Goal: Transaction & Acquisition: Obtain resource

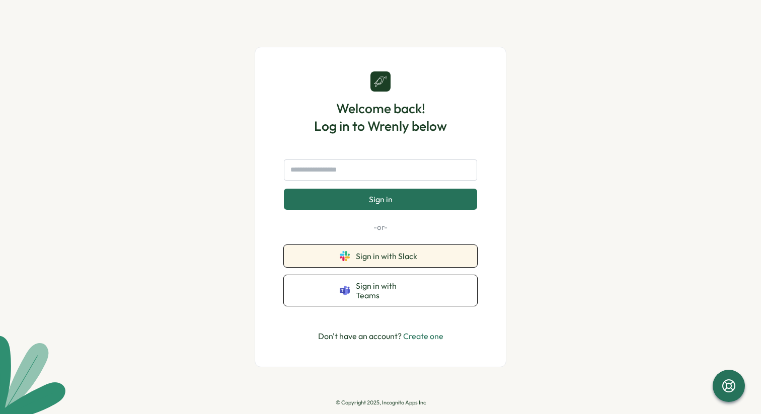
click at [353, 258] on button "Sign in with Slack" at bounding box center [380, 256] width 193 height 22
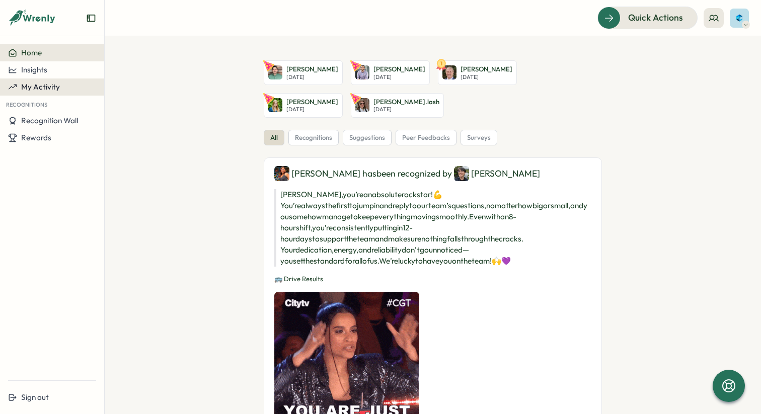
click at [63, 88] on div "My Activity" at bounding box center [52, 87] width 88 height 9
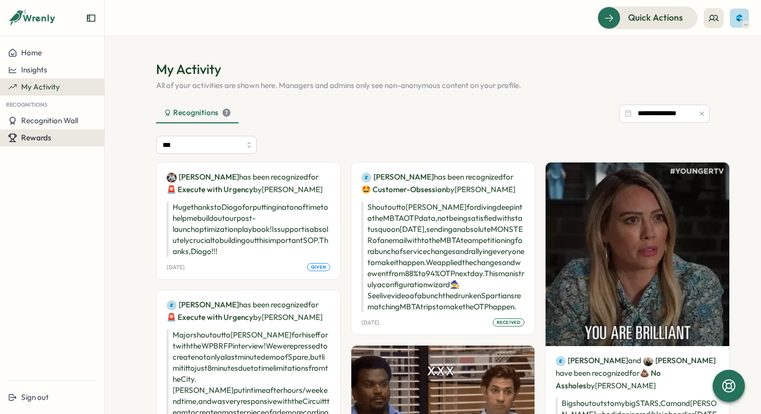
click at [31, 132] on button "Rewards" at bounding box center [52, 137] width 104 height 17
click at [31, 138] on span "Rewards" at bounding box center [36, 138] width 30 height 10
click at [23, 136] on span "Rewards" at bounding box center [36, 138] width 30 height 10
click at [118, 136] on div "Redeem Rewards" at bounding box center [137, 137] width 60 height 11
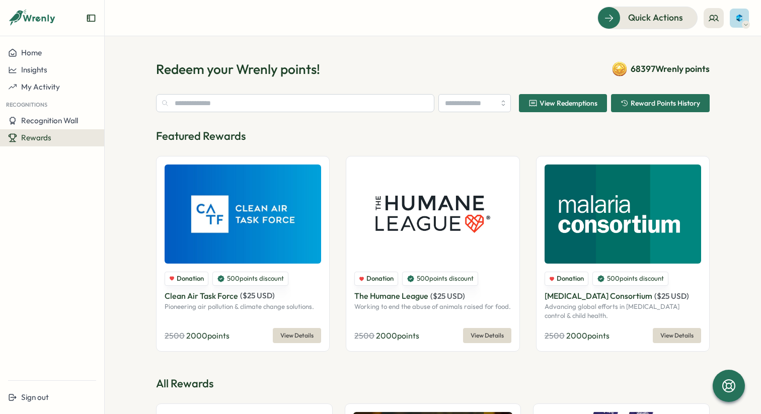
type input "******"
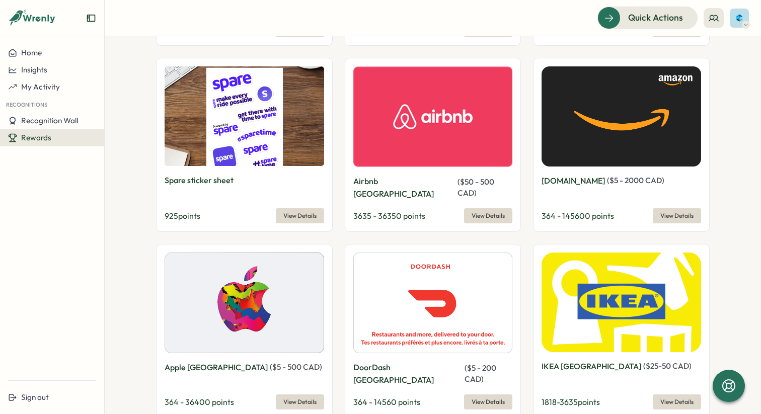
scroll to position [861, 0]
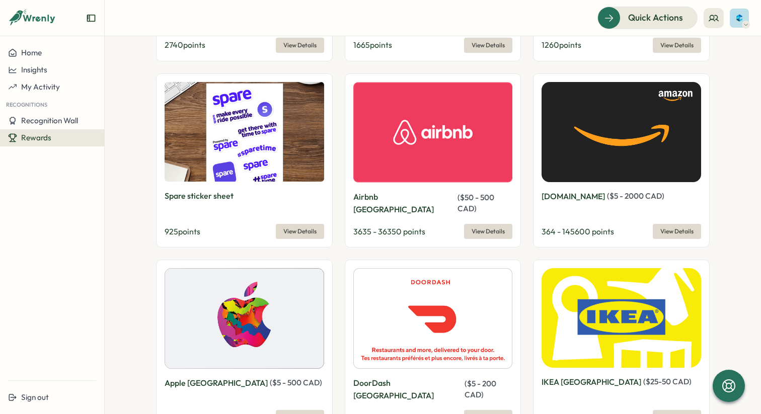
click at [684, 225] on span "View Details" at bounding box center [677, 232] width 33 height 14
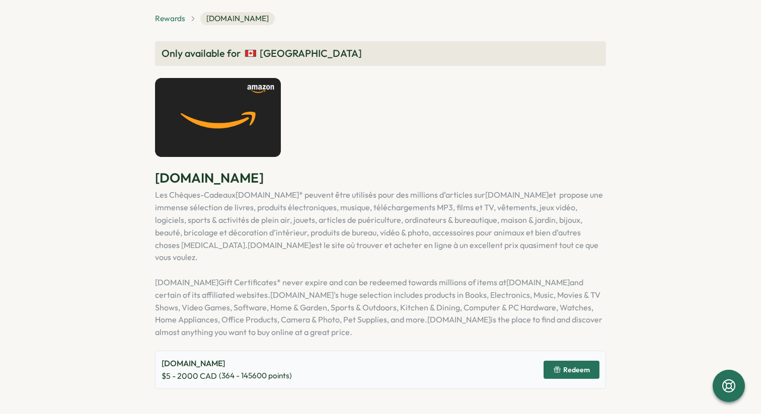
click at [169, 21] on span "Rewards" at bounding box center [170, 18] width 30 height 11
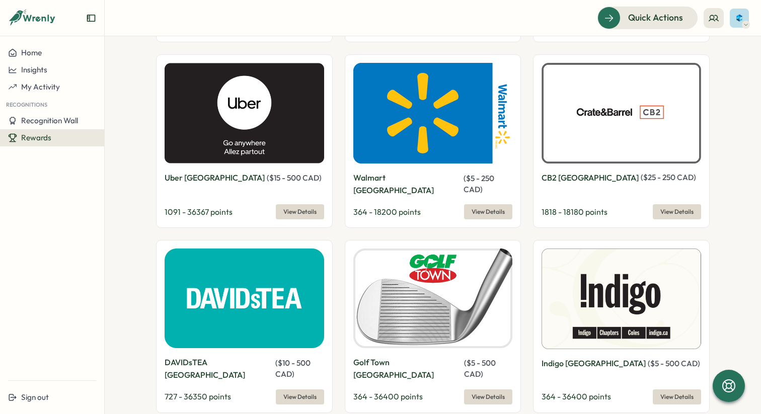
scroll to position [1419, 0]
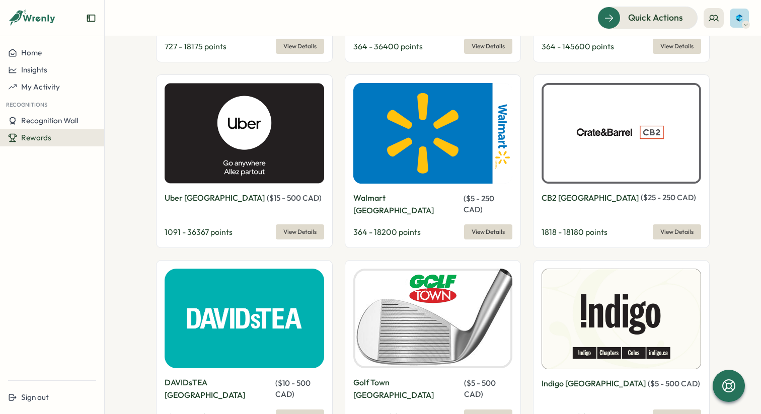
click at [464, 194] on span "( $ 5 - 250 CAD )" at bounding box center [479, 204] width 31 height 21
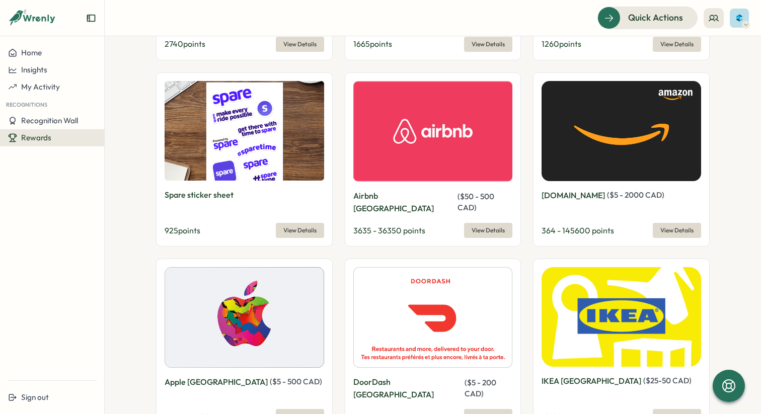
scroll to position [862, 0]
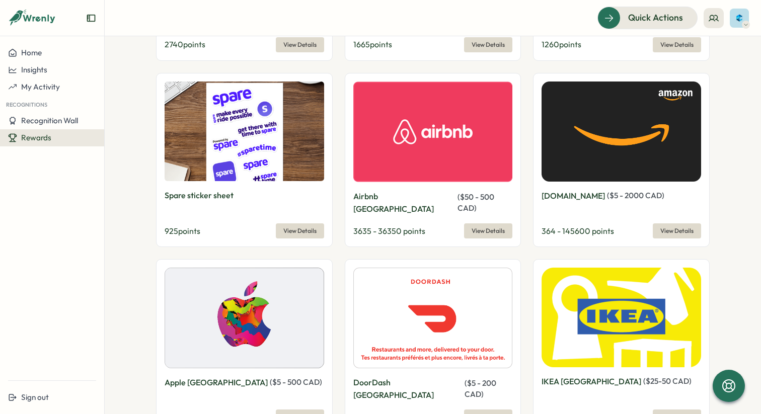
click at [674, 224] on span "View Details" at bounding box center [677, 231] width 33 height 14
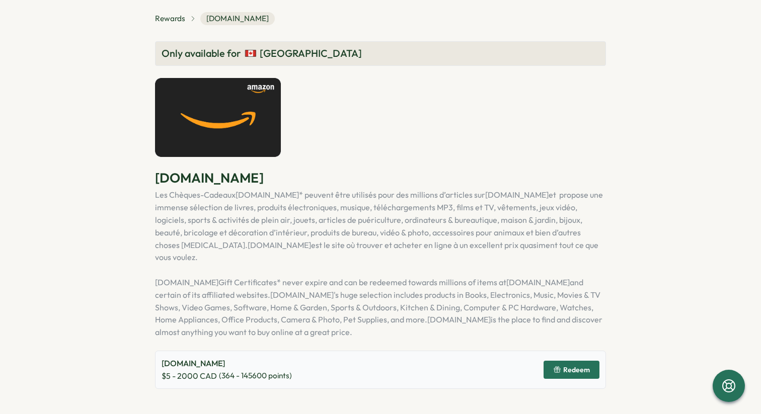
click at [566, 367] on span "Redeem" at bounding box center [576, 370] width 27 height 7
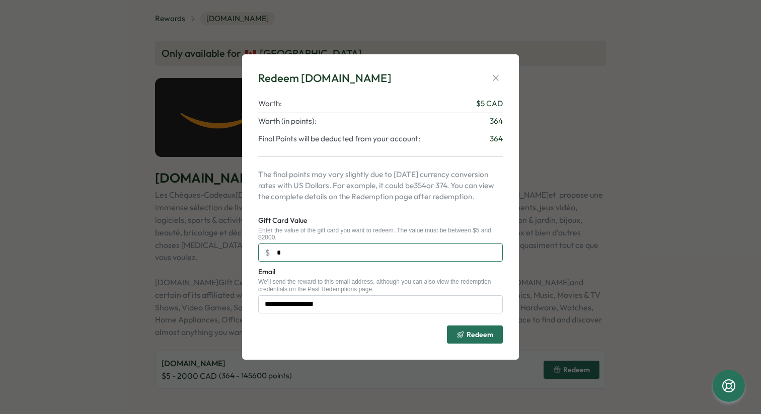
click at [326, 251] on input "*" at bounding box center [380, 253] width 245 height 18
click at [305, 244] on input "***" at bounding box center [380, 253] width 245 height 18
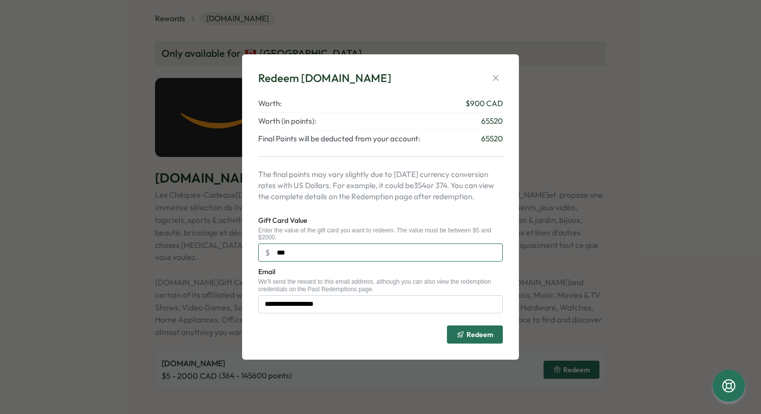
type input "***"
click at [471, 331] on span "Redeem" at bounding box center [480, 334] width 27 height 7
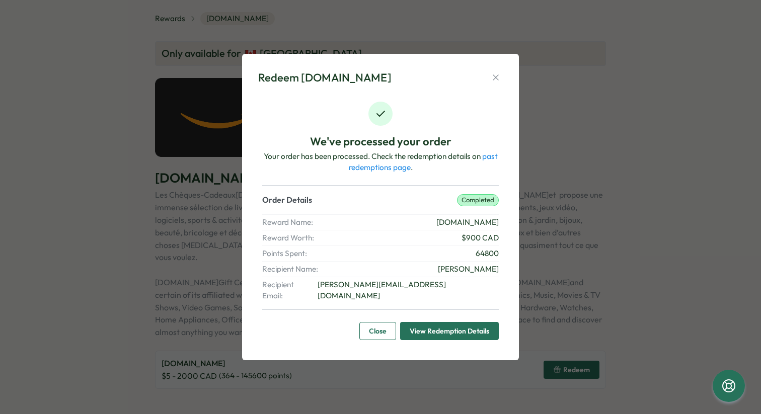
click at [453, 330] on span "View Redemption Details" at bounding box center [450, 331] width 80 height 17
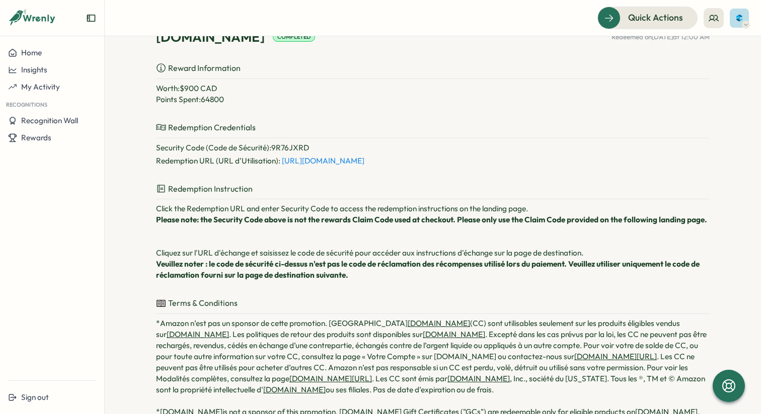
scroll to position [77, 0]
click at [287, 154] on p "Security Code (Code de Sécurité) : 9R76JXRD" at bounding box center [433, 148] width 554 height 11
copy p "9R76JXRD"
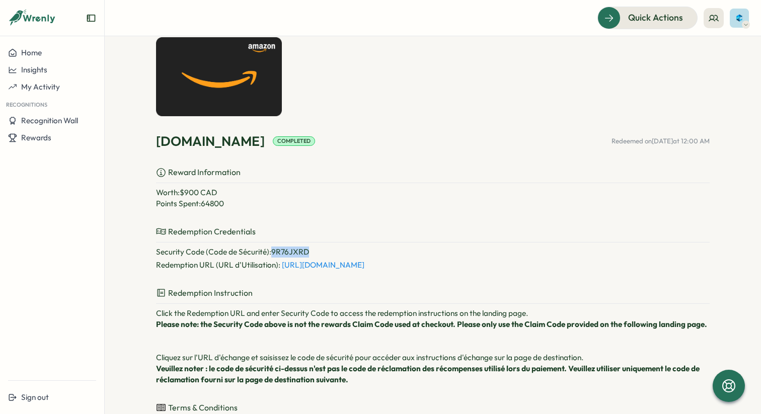
scroll to position [0, 0]
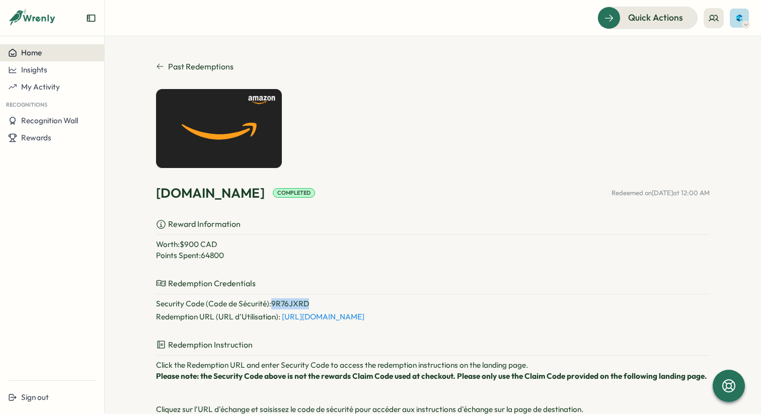
click at [34, 56] on span "Home" at bounding box center [31, 53] width 21 height 10
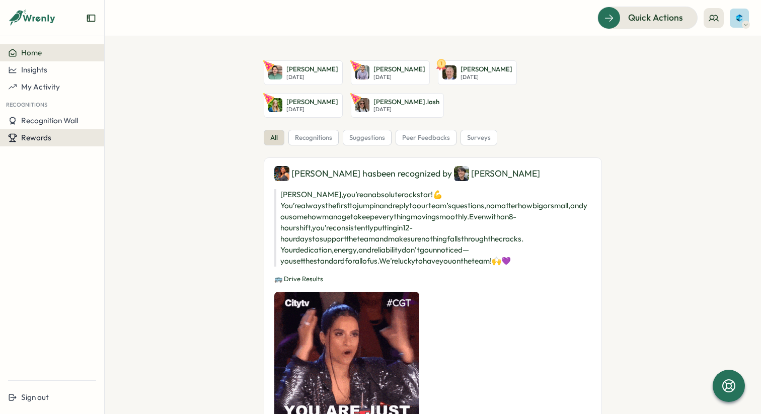
click at [40, 140] on span "Rewards" at bounding box center [36, 138] width 30 height 10
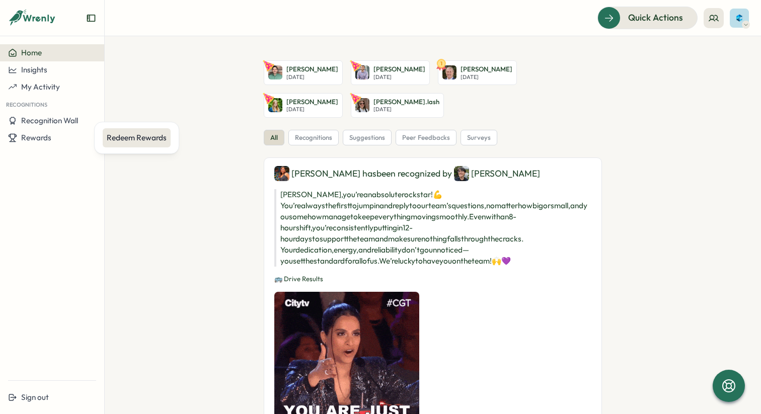
click at [117, 137] on div "Redeem Rewards" at bounding box center [137, 137] width 60 height 11
